Goal: Task Accomplishment & Management: Complete application form

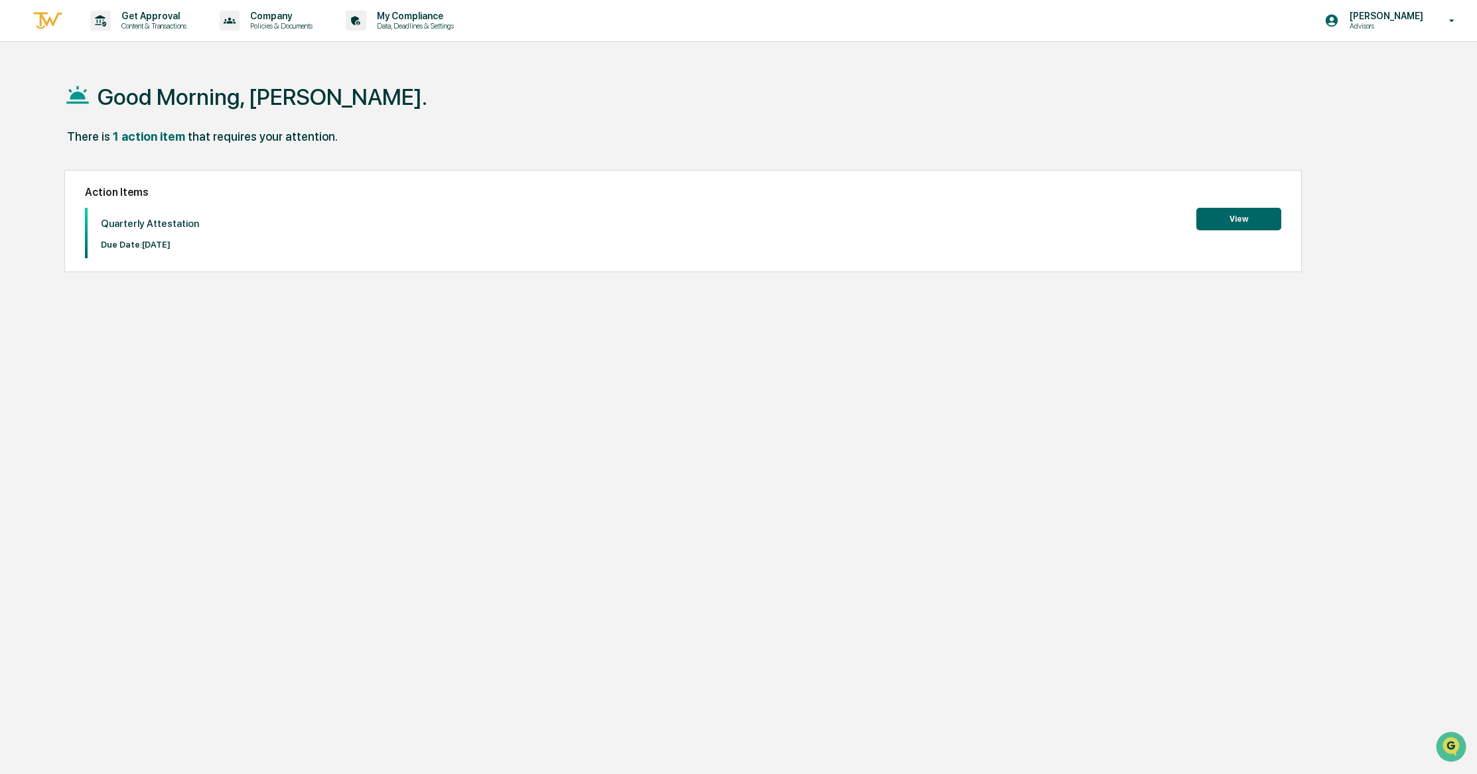
click at [1255, 218] on button "View" at bounding box center [1238, 219] width 85 height 23
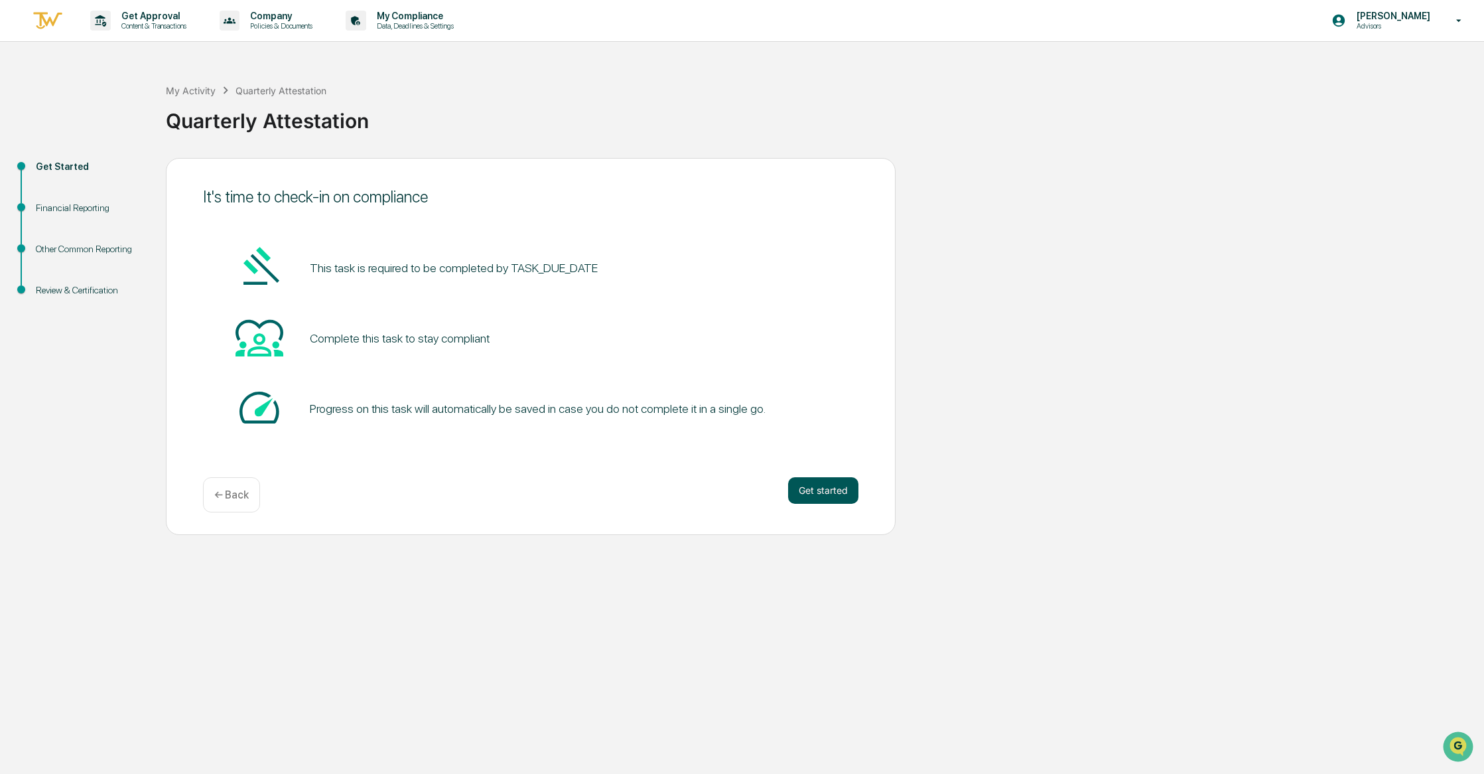
click at [839, 500] on button "Get started" at bounding box center [823, 490] width 70 height 27
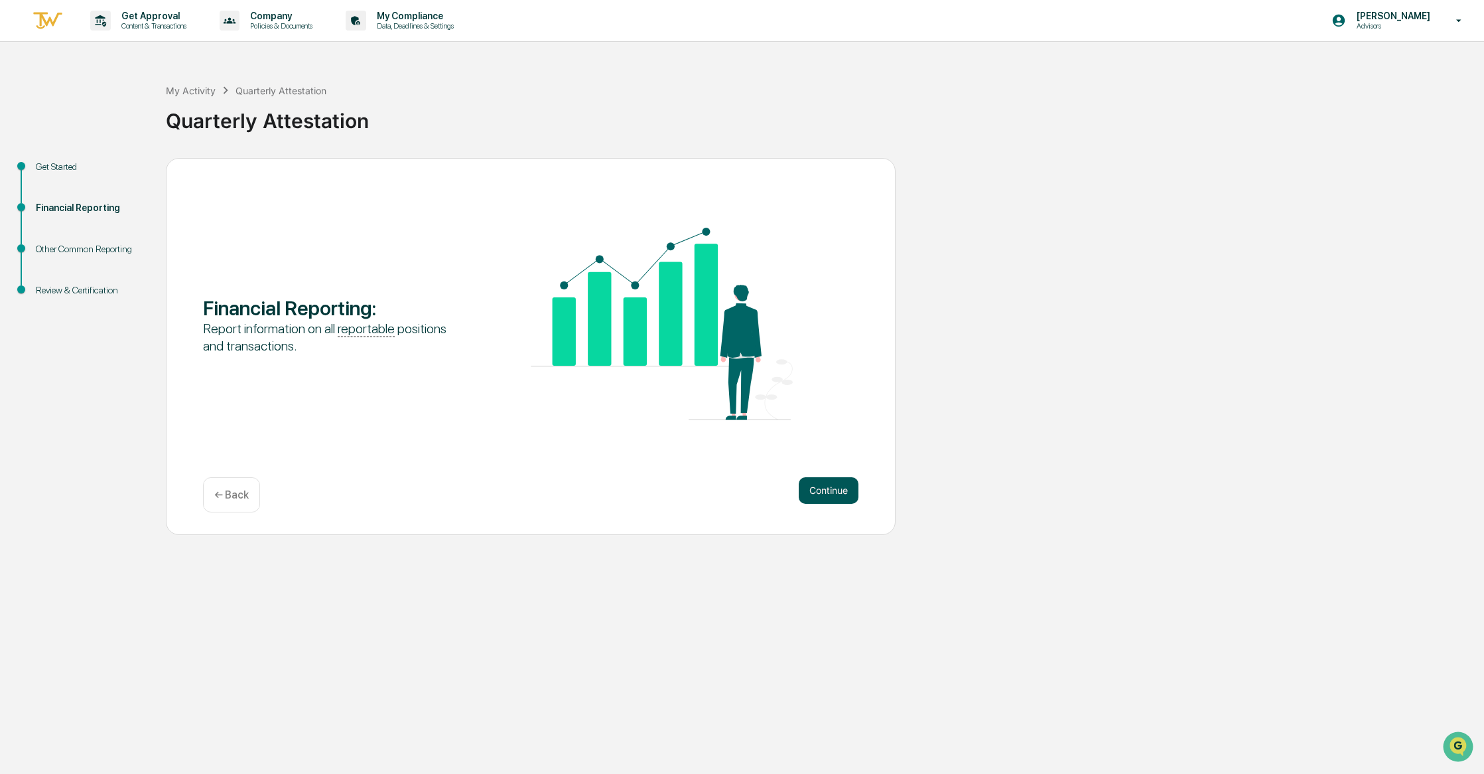
click at [801, 485] on button "Continue" at bounding box center [829, 490] width 60 height 27
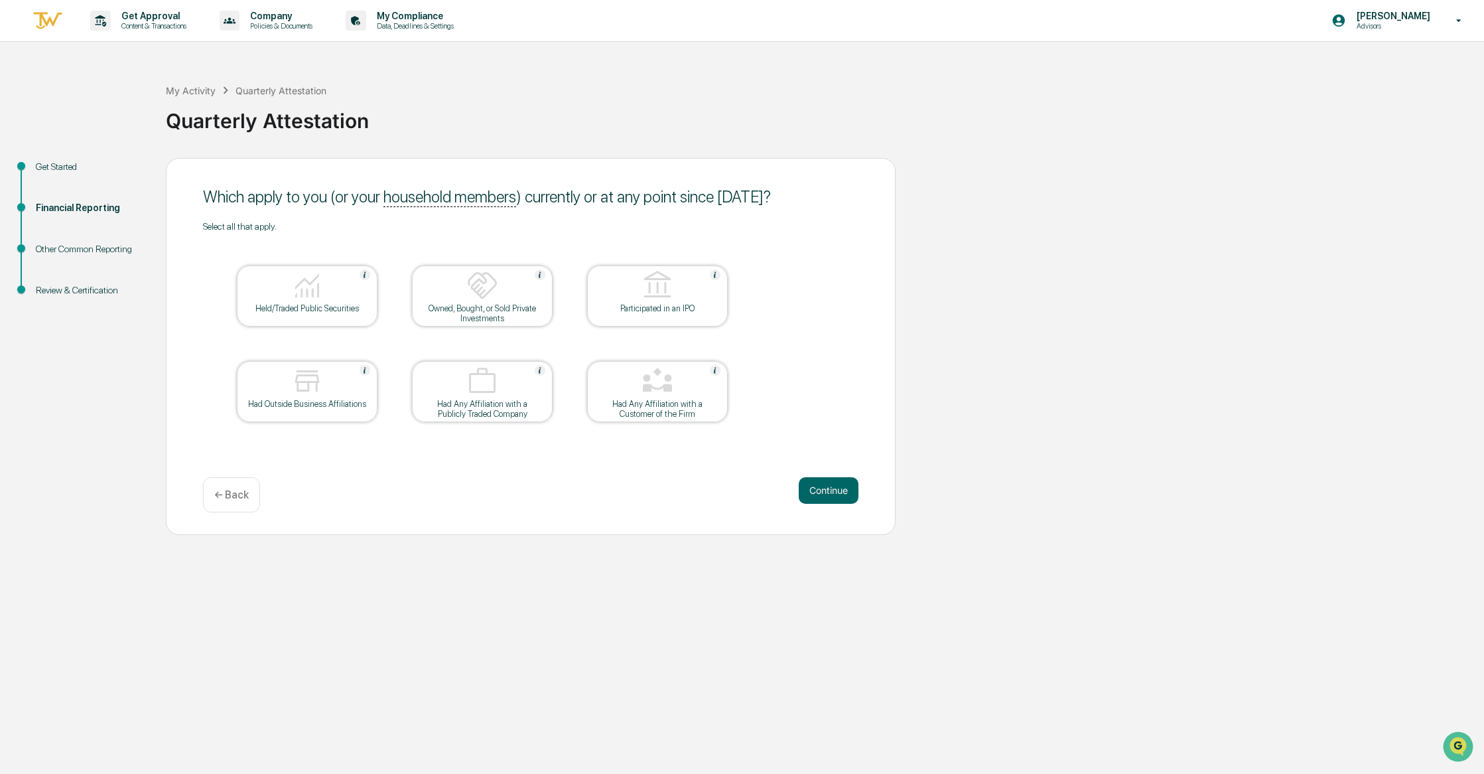
click at [905, 229] on div "Get Started Financial Reporting Other Common Reporting Review & Certification W…" at bounding box center [742, 346] width 1471 height 377
click at [356, 290] on div at bounding box center [307, 286] width 133 height 34
click at [827, 496] on button "Continue" at bounding box center [829, 490] width 60 height 27
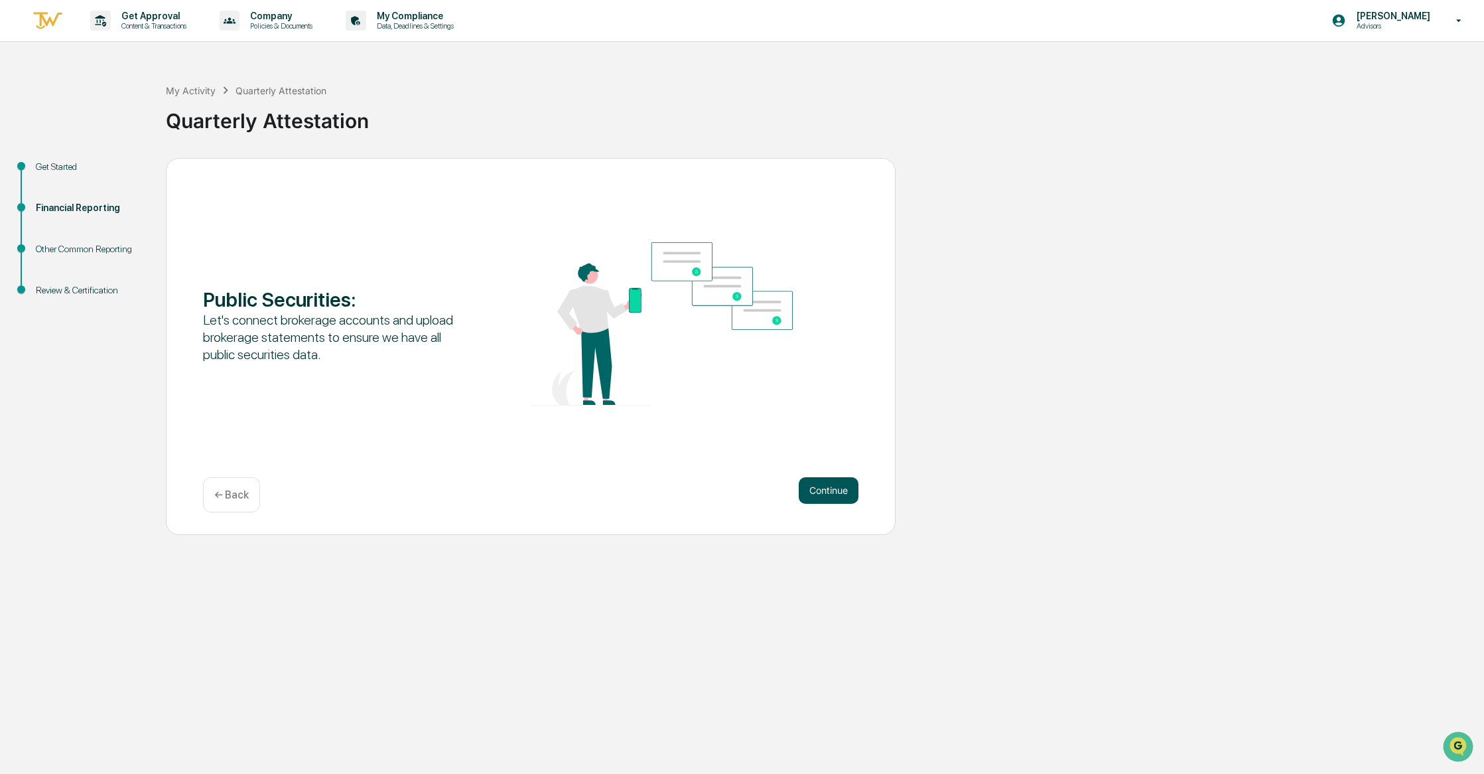
click at [816, 488] on button "Continue" at bounding box center [829, 490] width 60 height 27
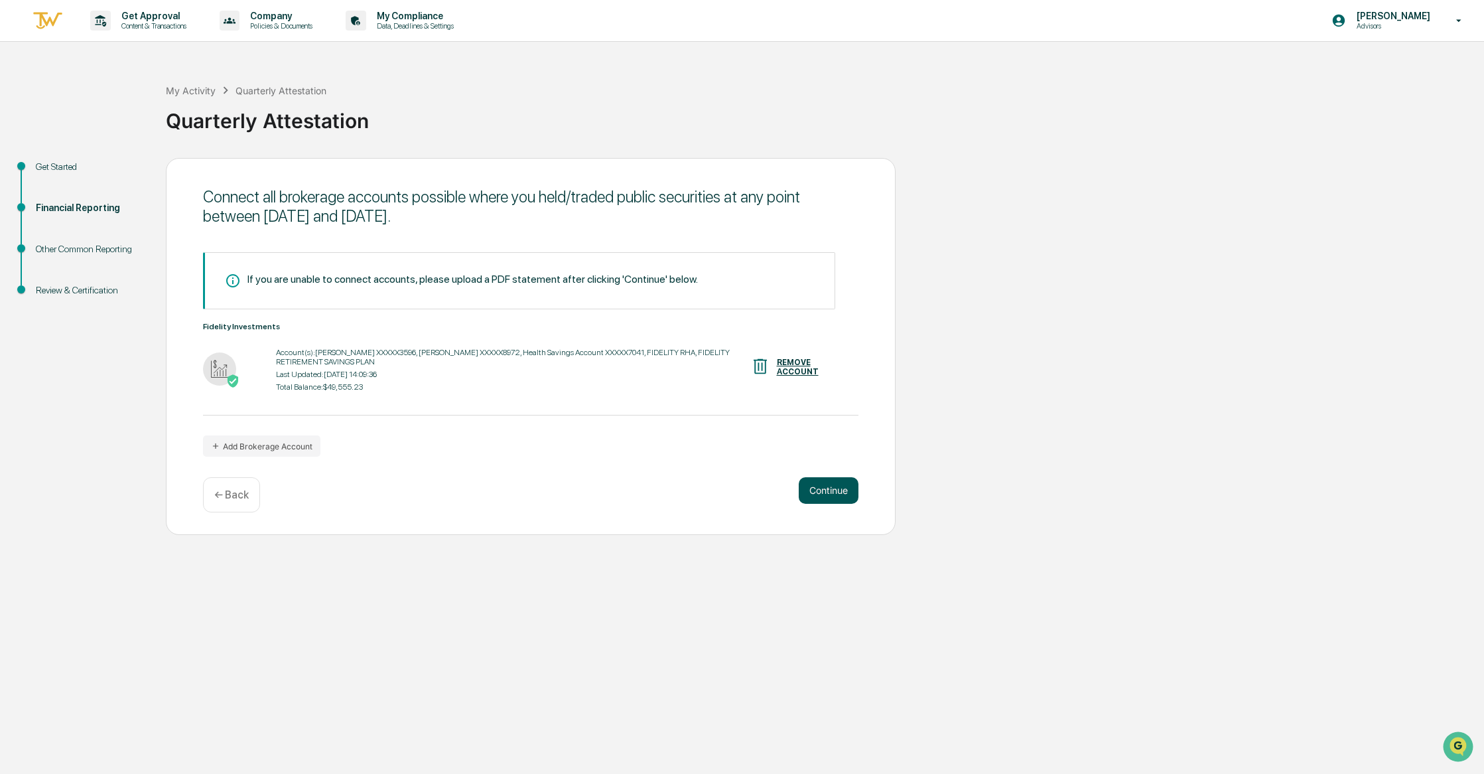
click at [812, 482] on button "Continue" at bounding box center [829, 490] width 60 height 27
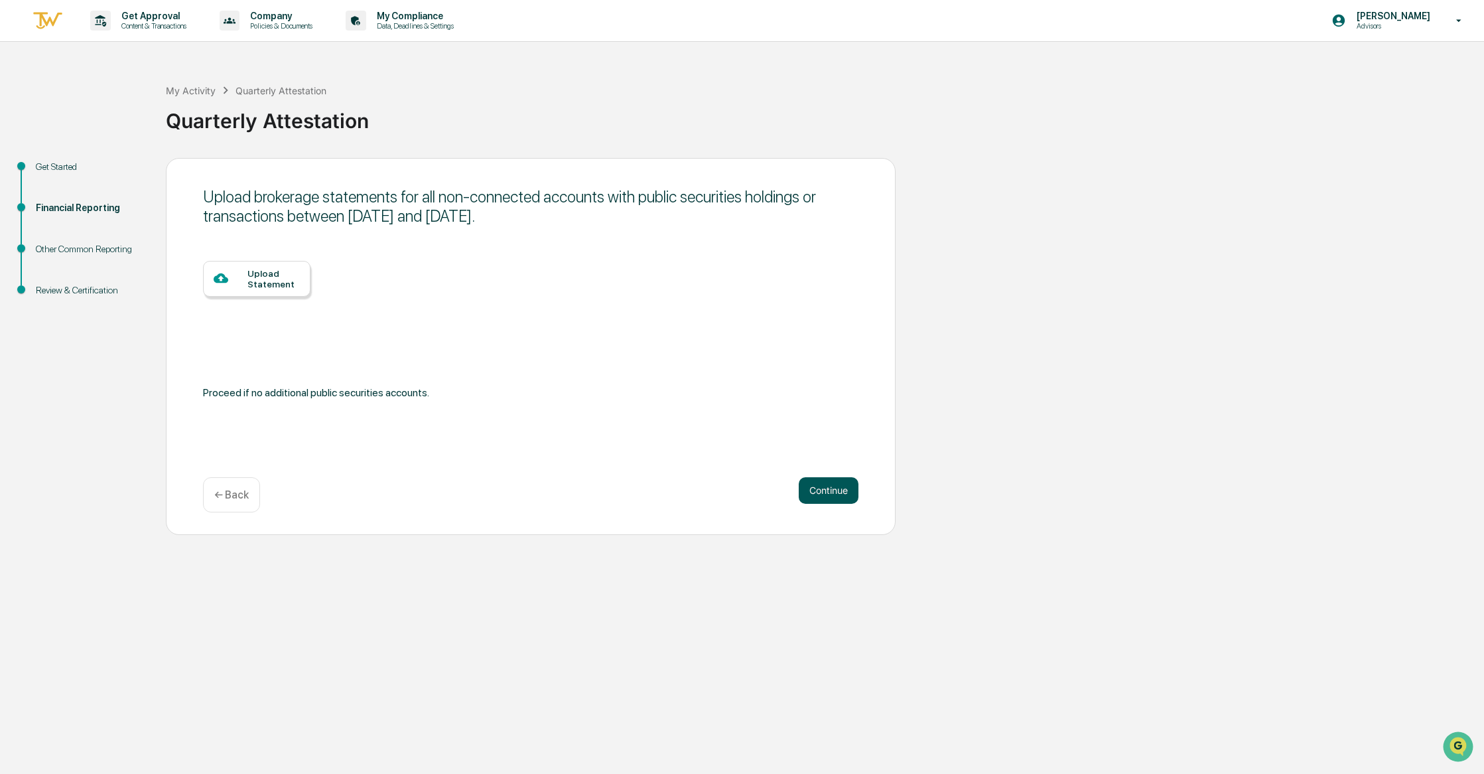
click at [828, 482] on button "Continue" at bounding box center [829, 490] width 60 height 27
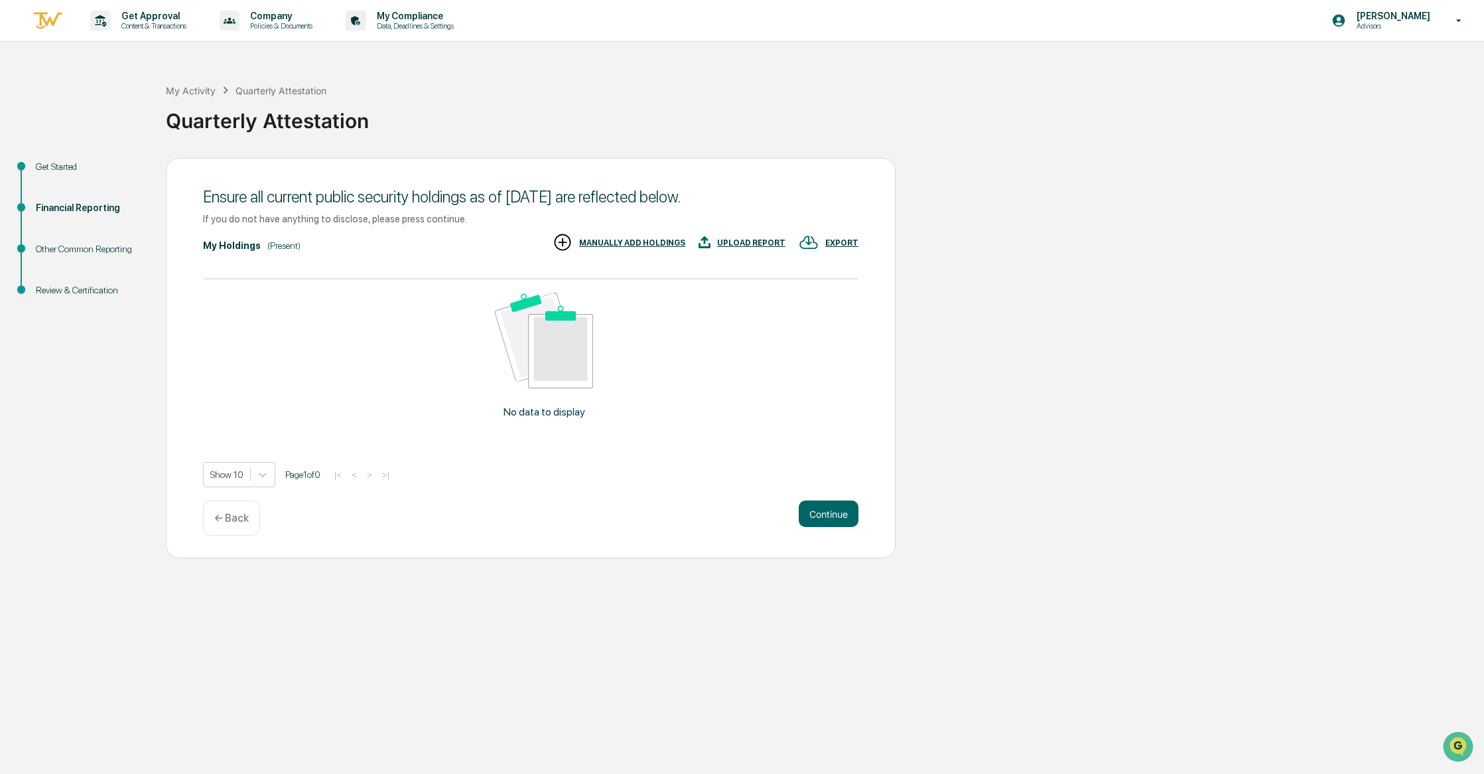
click at [234, 526] on div "← Back" at bounding box center [231, 517] width 57 height 35
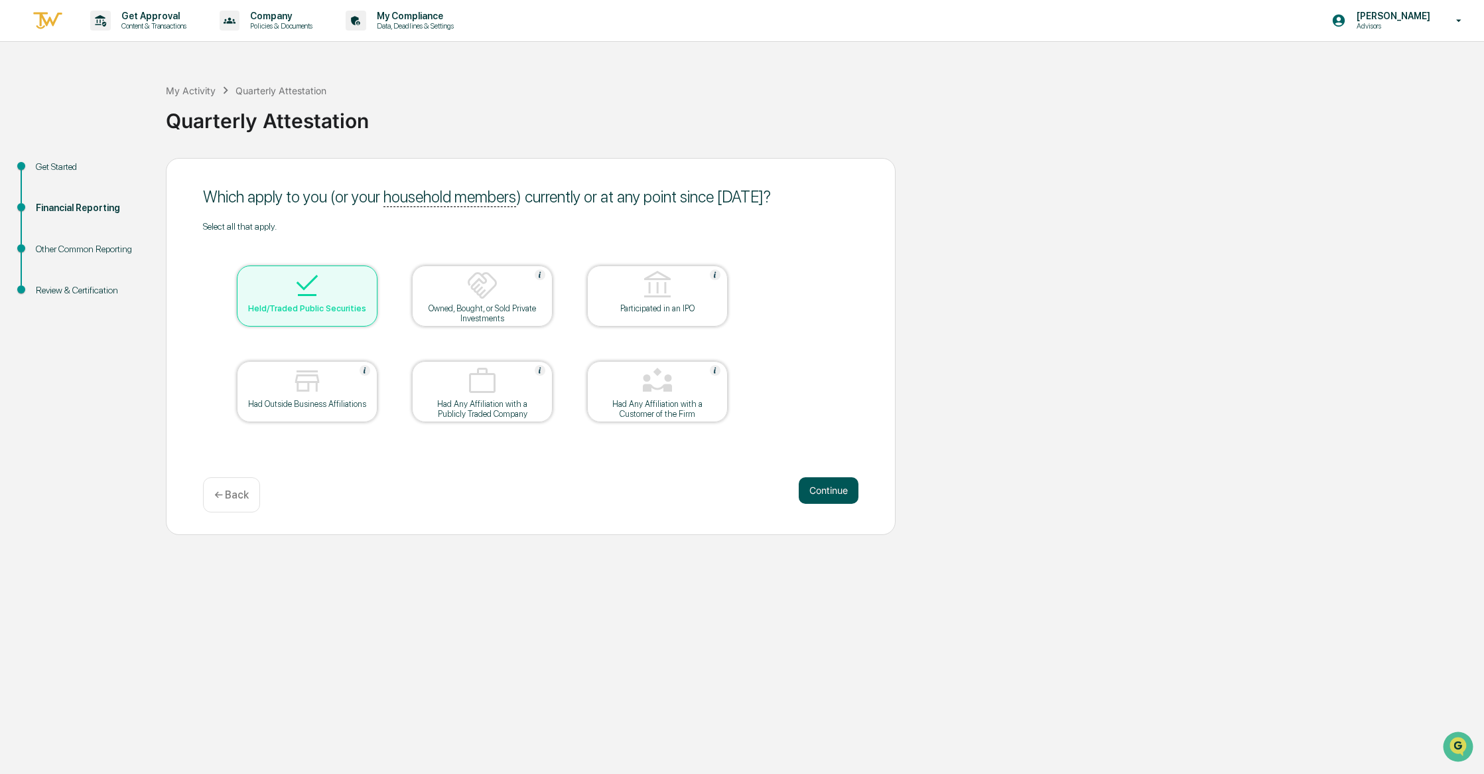
click at [811, 498] on button "Continue" at bounding box center [829, 490] width 60 height 27
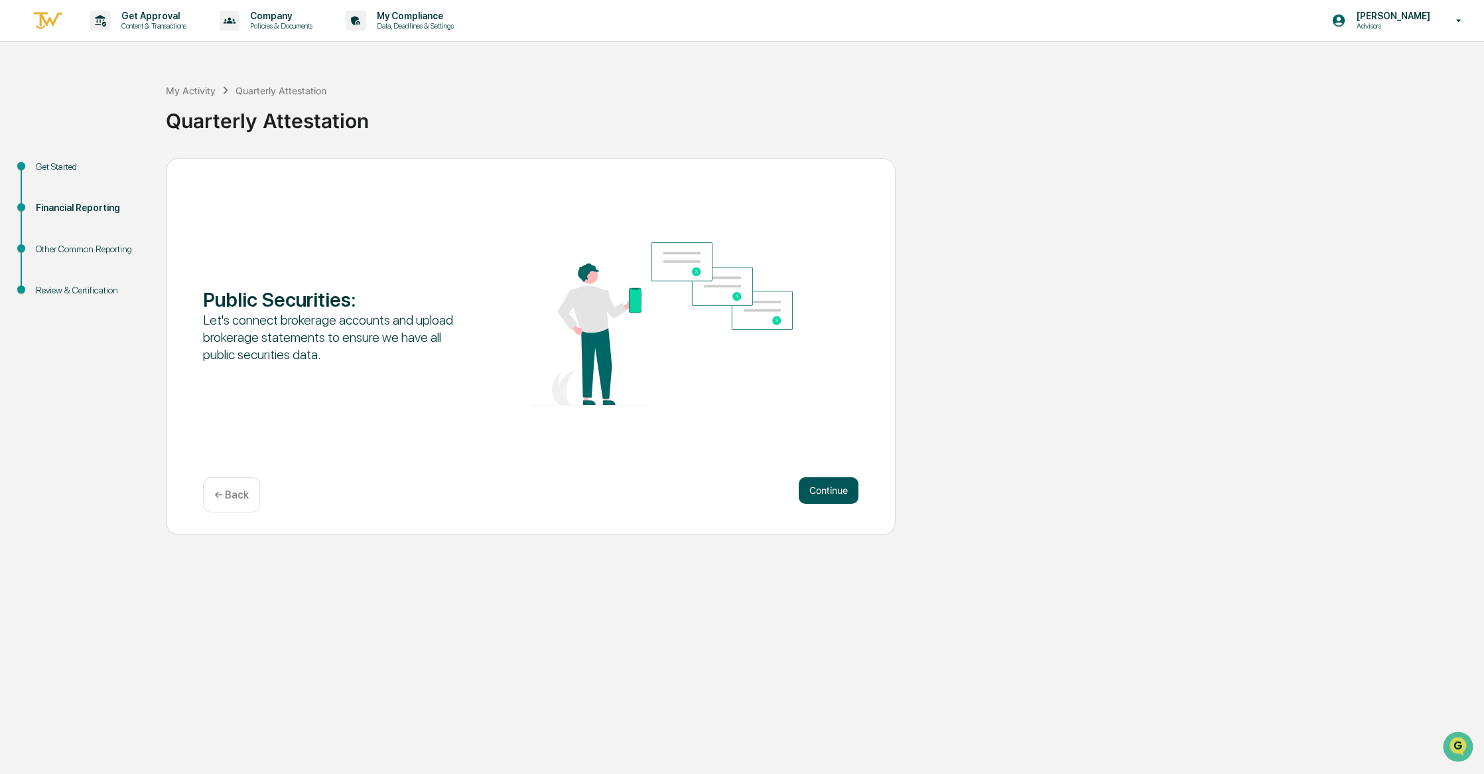
click at [814, 493] on button "Continue" at bounding box center [829, 490] width 60 height 27
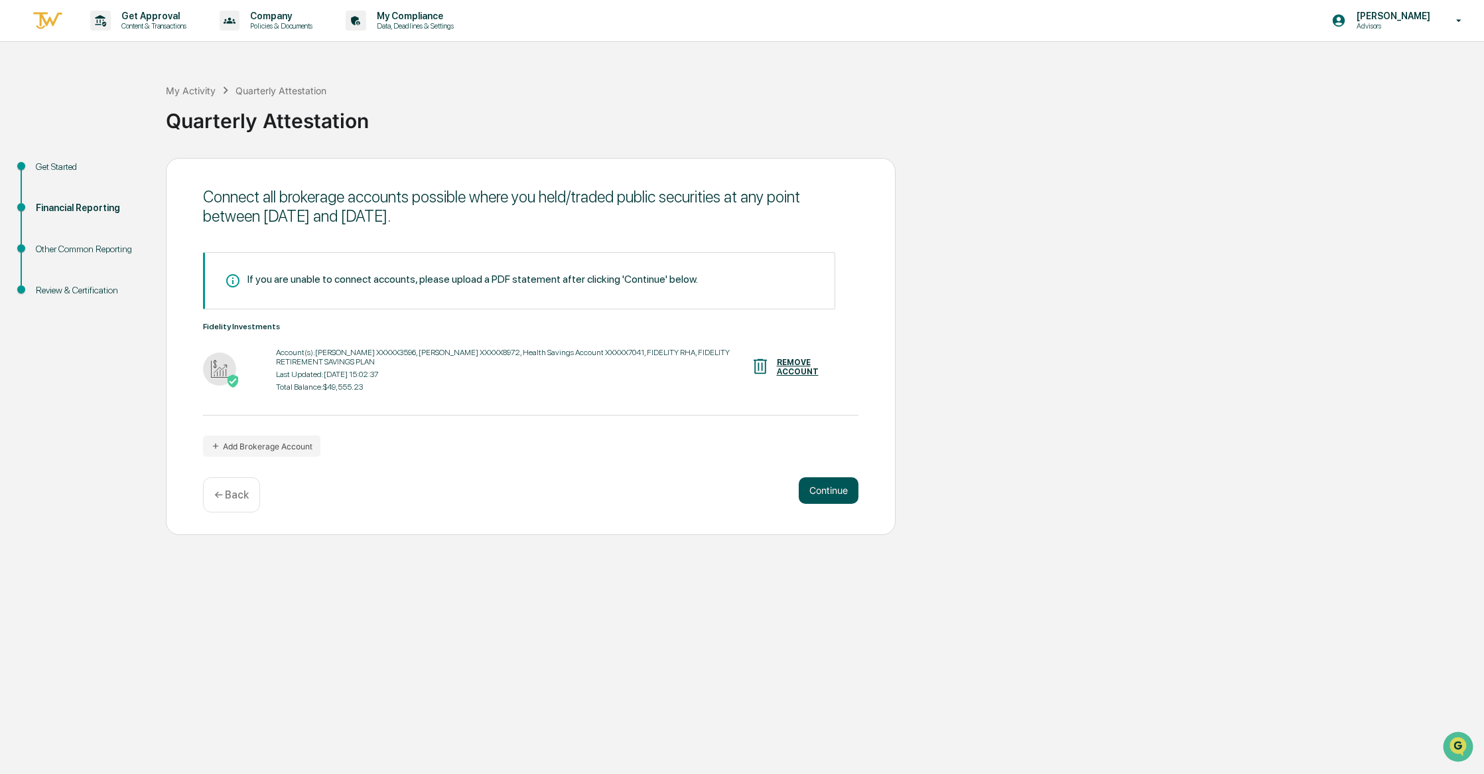
click at [803, 502] on button "Continue" at bounding box center [829, 490] width 60 height 27
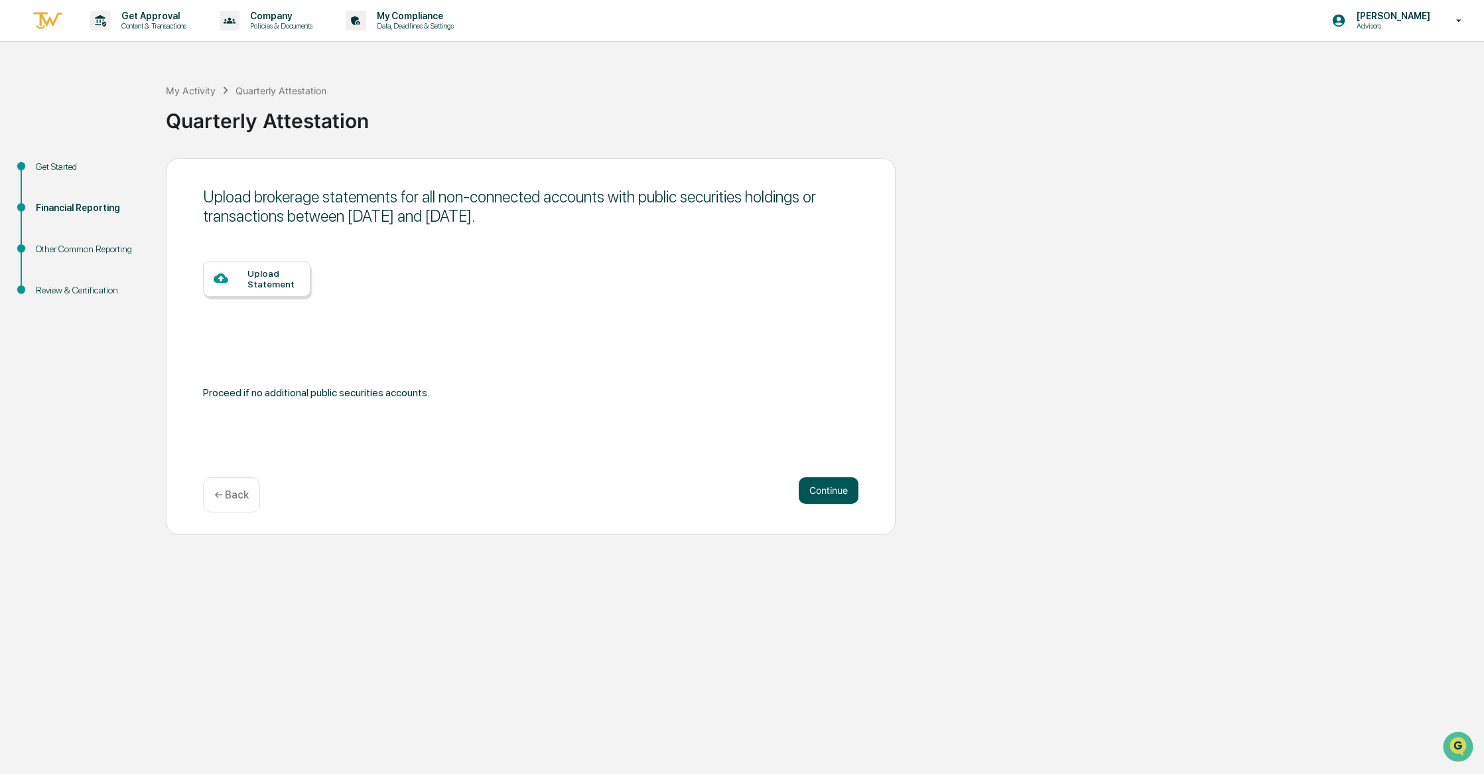
click at [810, 486] on button "Continue" at bounding box center [829, 490] width 60 height 27
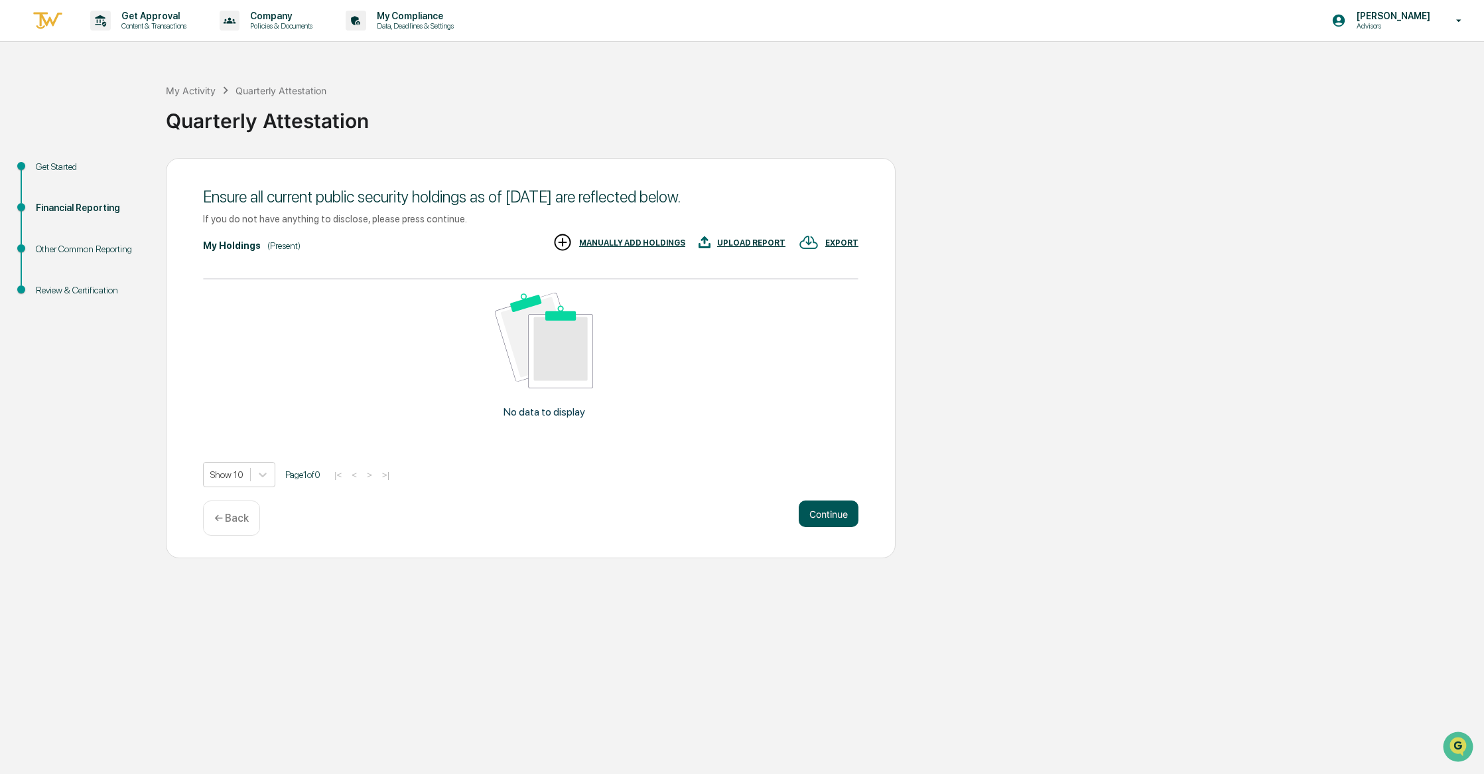
click at [823, 500] on button "Continue" at bounding box center [829, 513] width 60 height 27
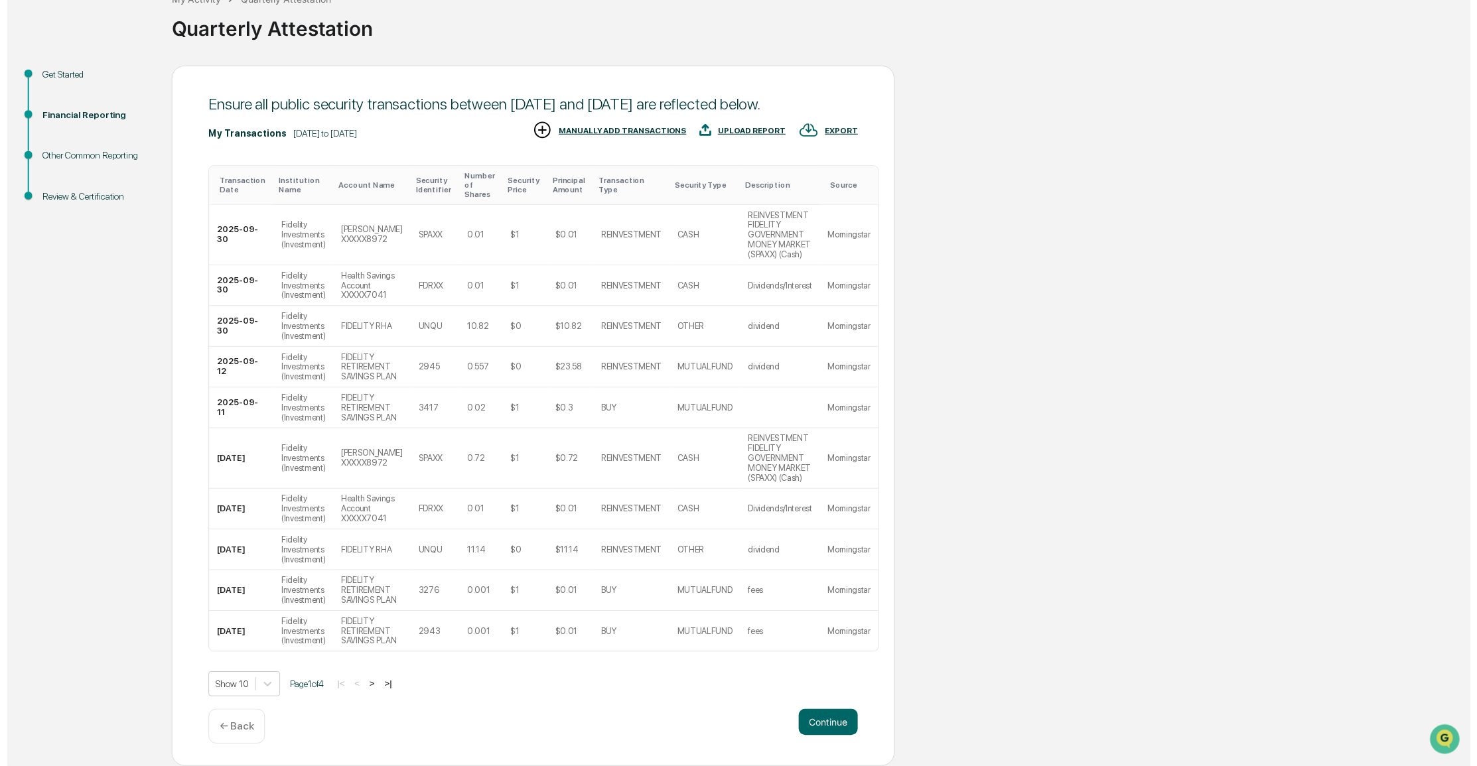
scroll to position [197, 0]
click at [828, 723] on button "Continue" at bounding box center [829, 729] width 60 height 27
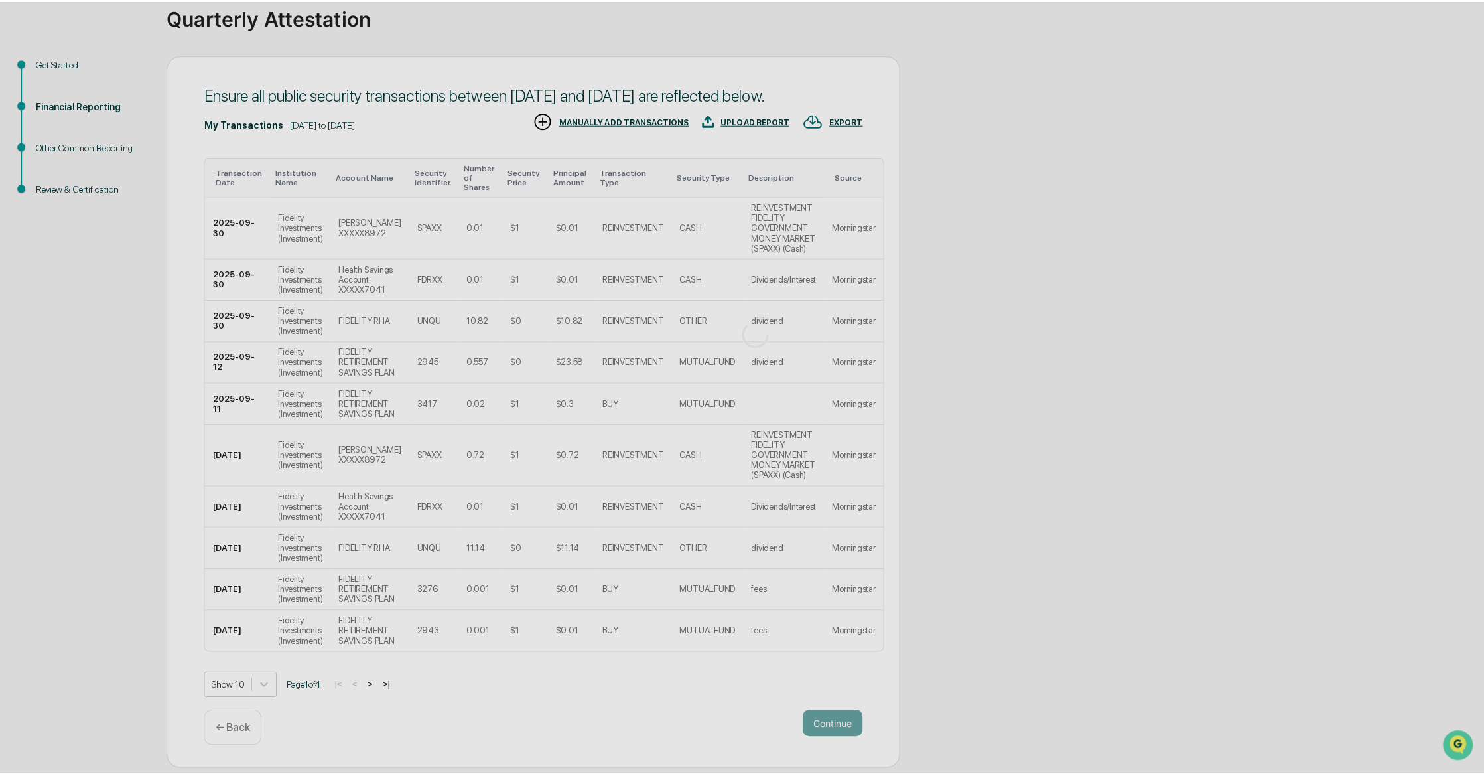
scroll to position [0, 0]
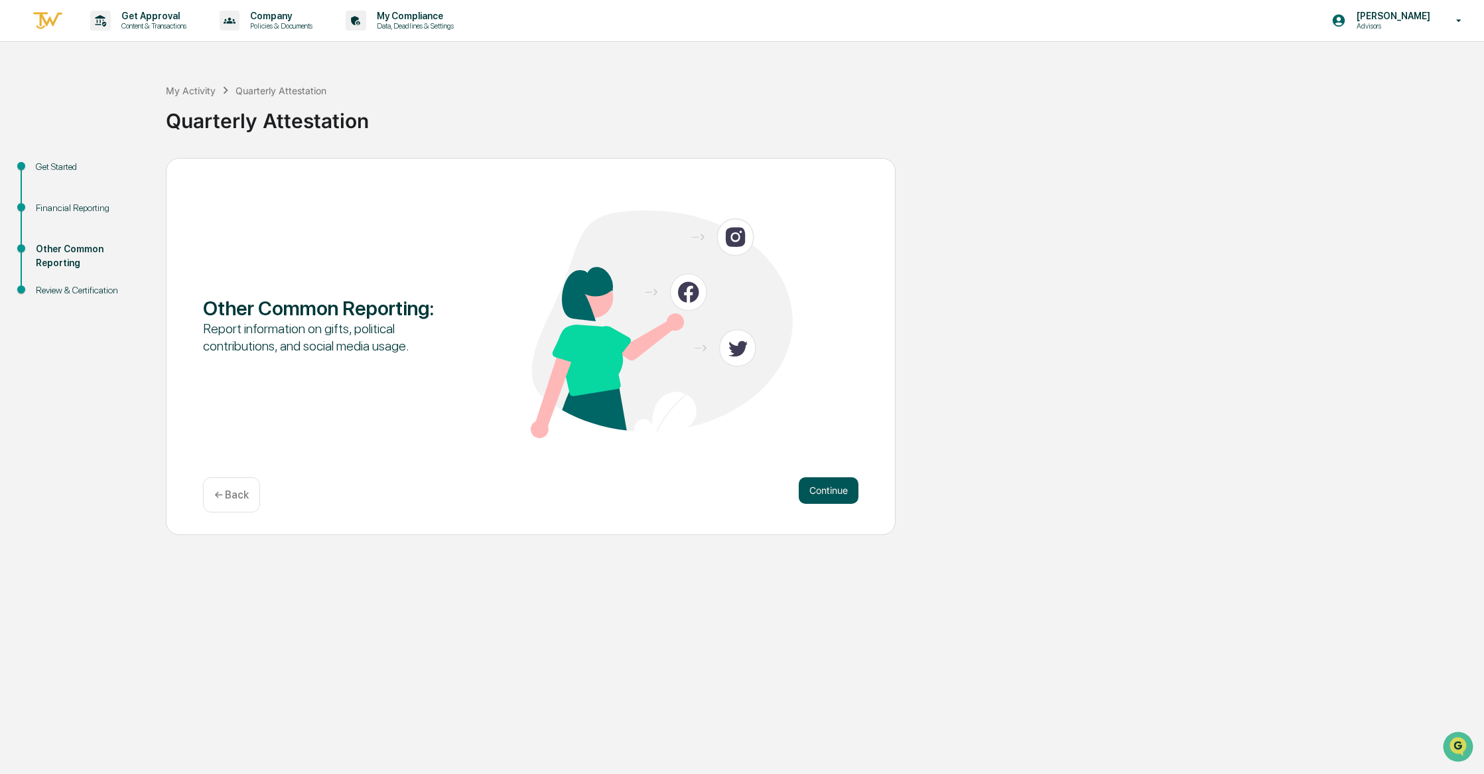
click at [835, 483] on button "Continue" at bounding box center [829, 490] width 60 height 27
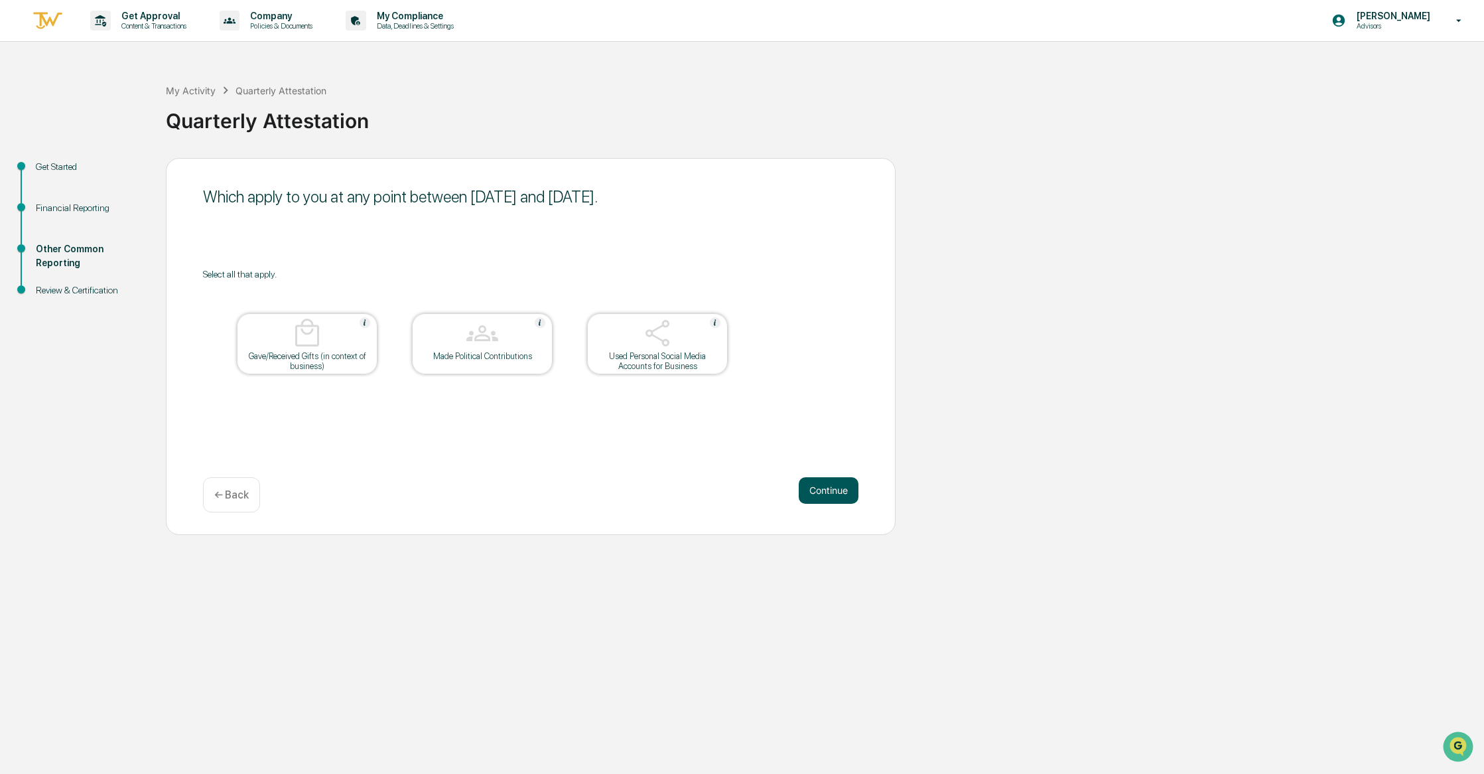
click at [827, 495] on button "Continue" at bounding box center [829, 490] width 60 height 27
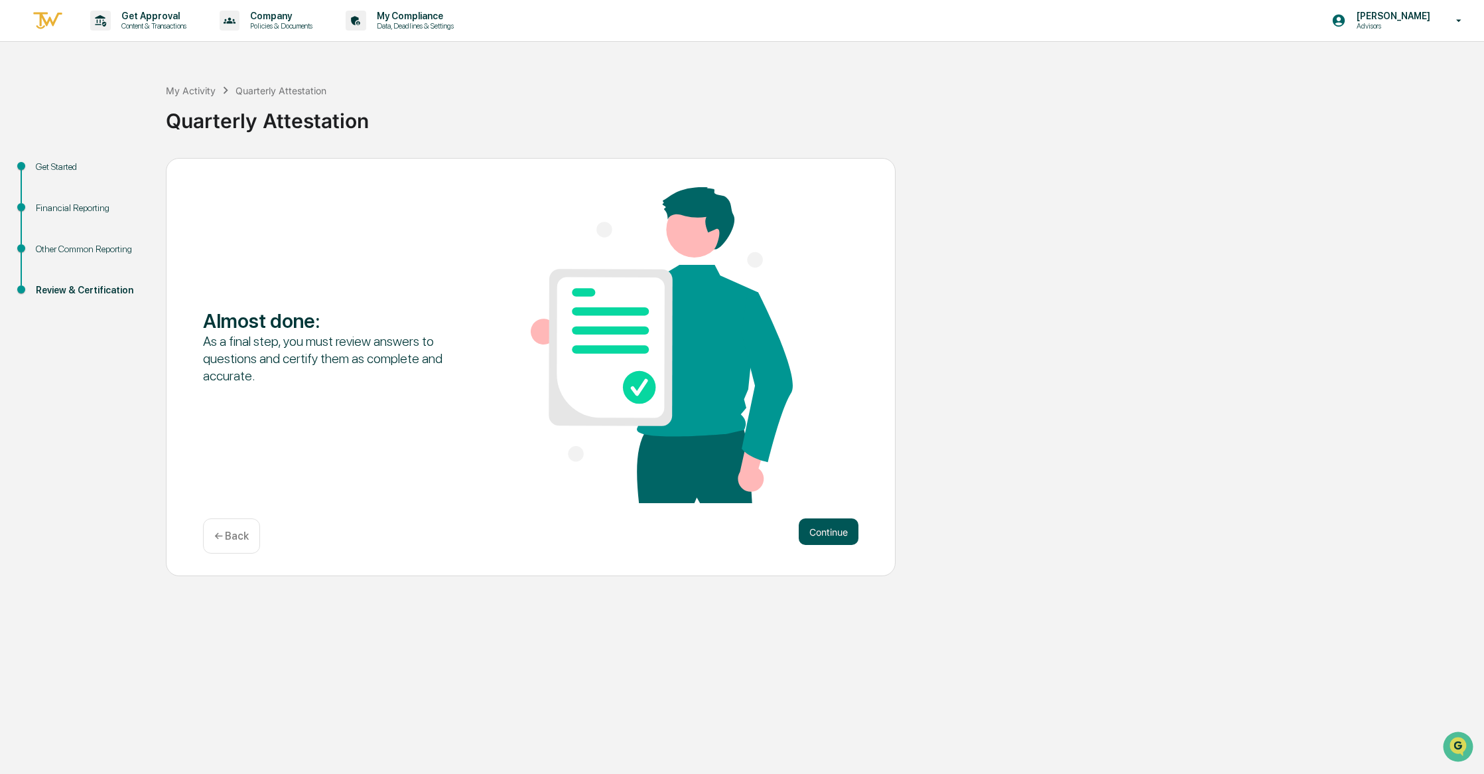
click at [837, 525] on button "Continue" at bounding box center [829, 531] width 60 height 27
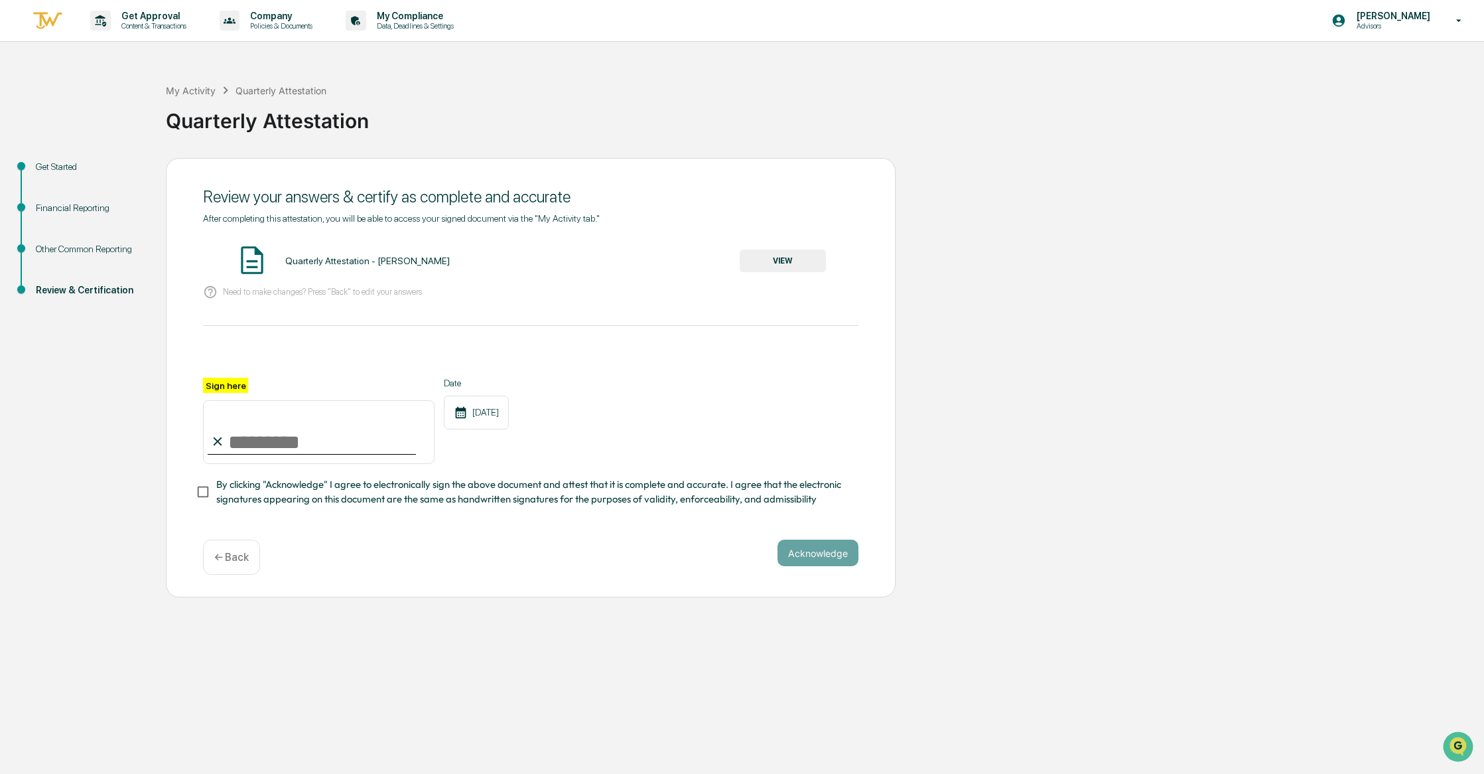
click at [234, 437] on input "Sign here" at bounding box center [319, 432] width 232 height 64
type input "**********"
click at [590, 395] on div "**********" at bounding box center [531, 421] width 656 height 86
click at [823, 555] on button "Acknowledge" at bounding box center [818, 552] width 81 height 27
click at [784, 250] on button "VIEW" at bounding box center [783, 260] width 86 height 23
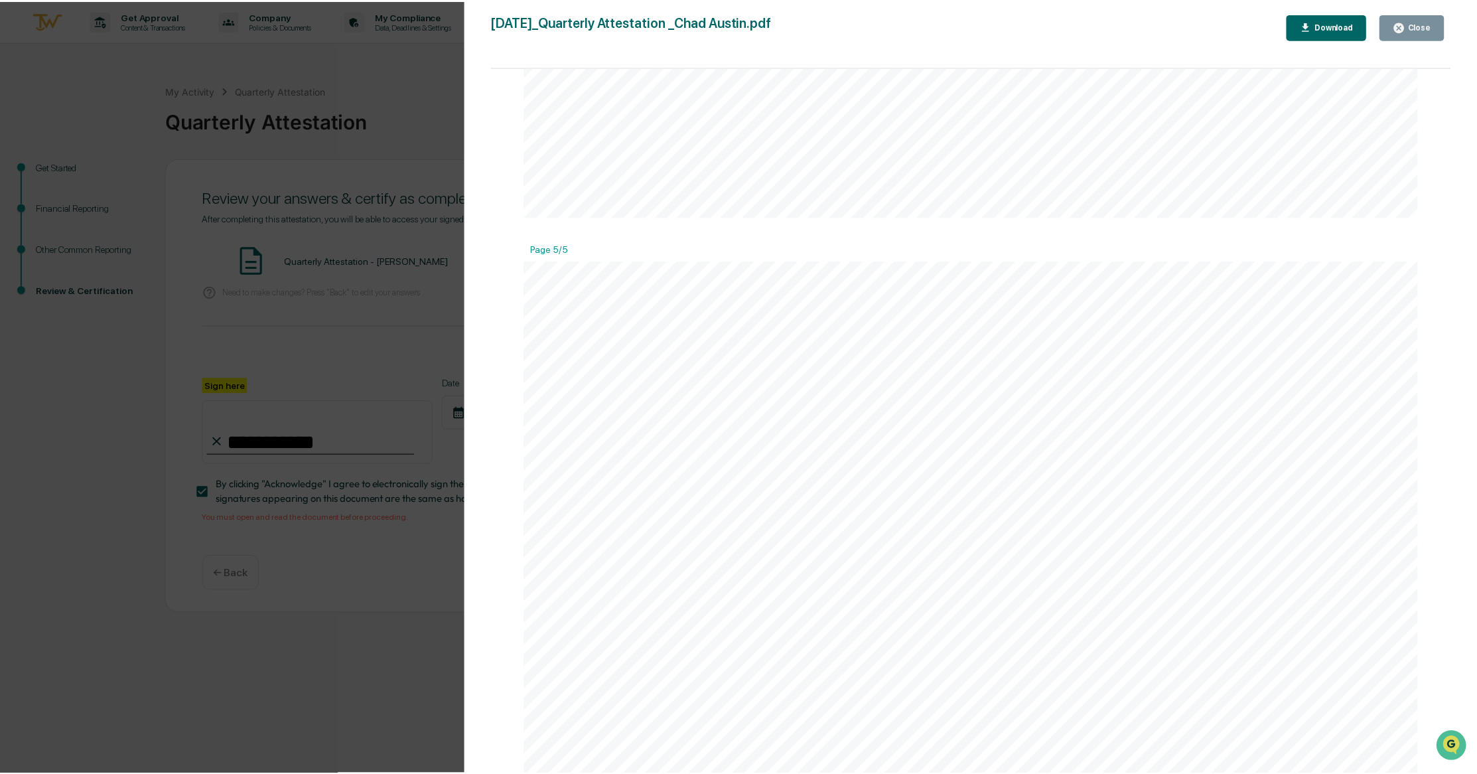
scroll to position [5852, 0]
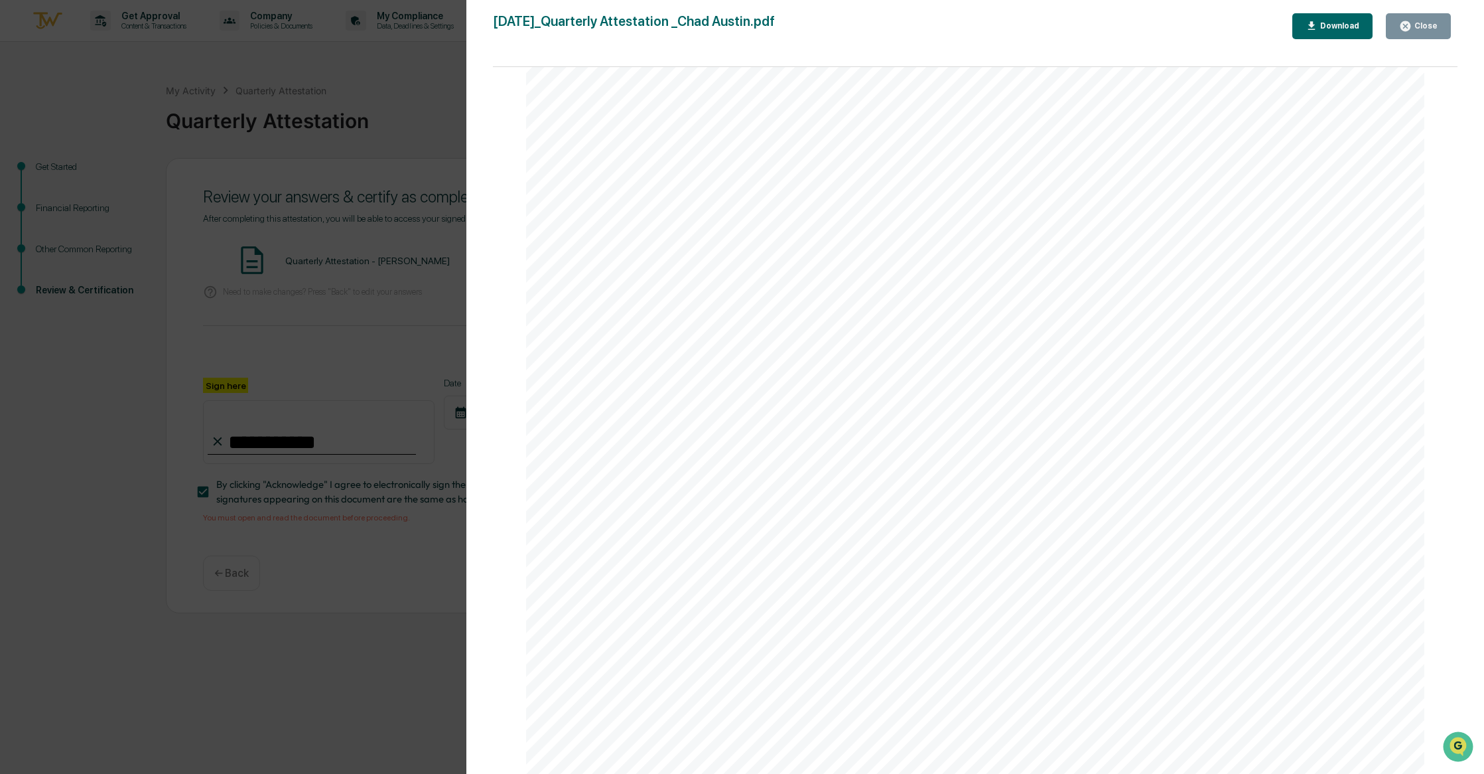
click at [1414, 30] on div "Close" at bounding box center [1425, 25] width 26 height 9
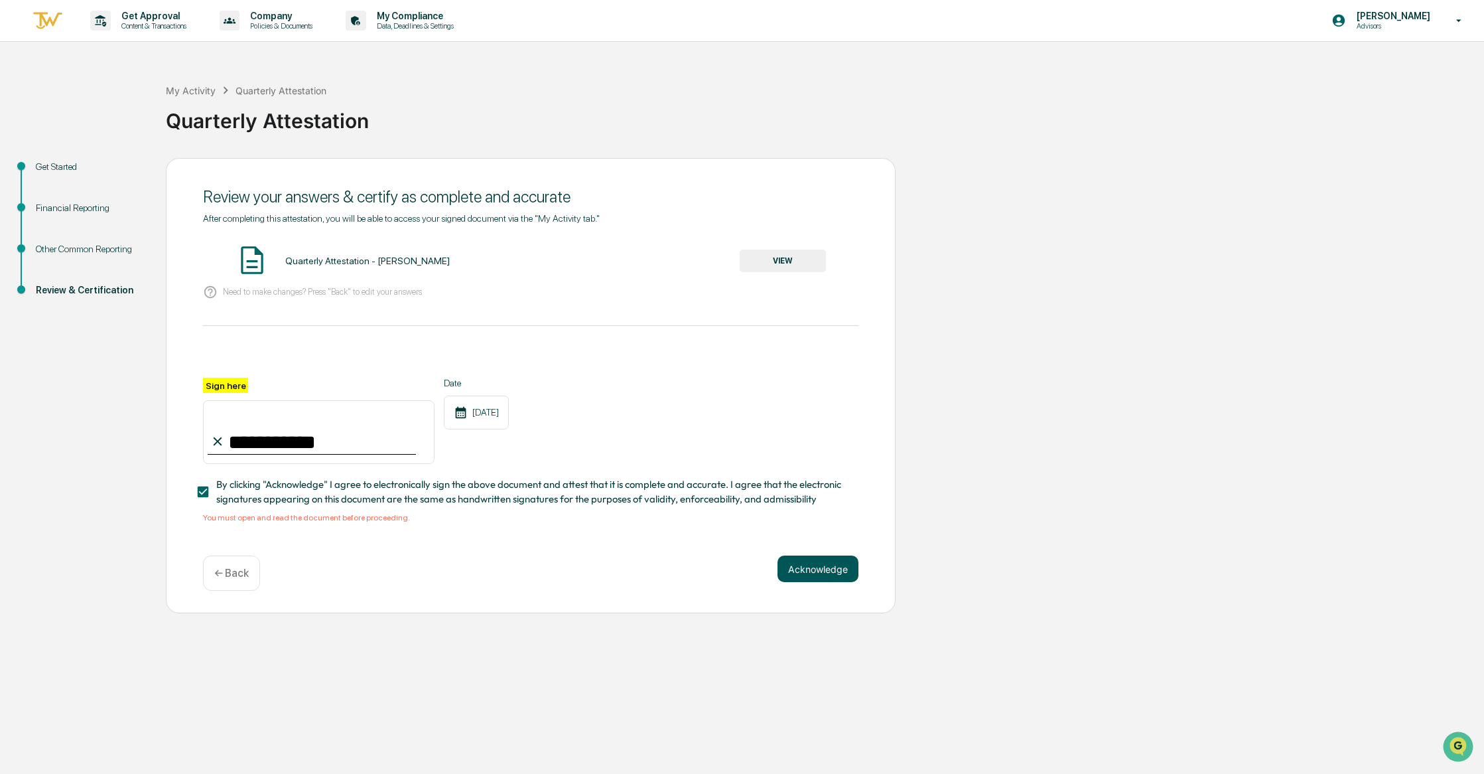
click at [826, 563] on button "Acknowledge" at bounding box center [818, 568] width 81 height 27
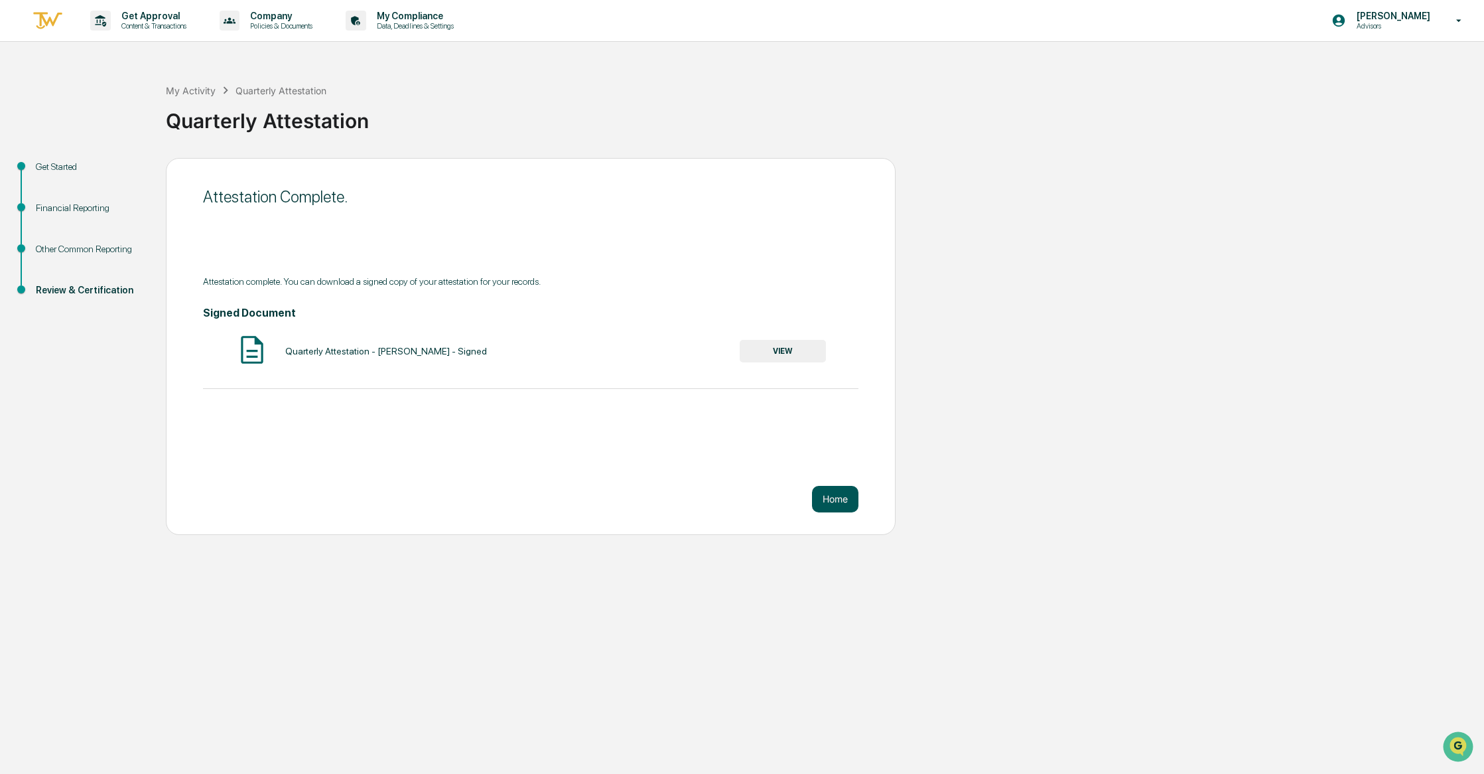
click at [841, 507] on button "Home" at bounding box center [835, 499] width 46 height 27
